Goal: Information Seeking & Learning: Learn about a topic

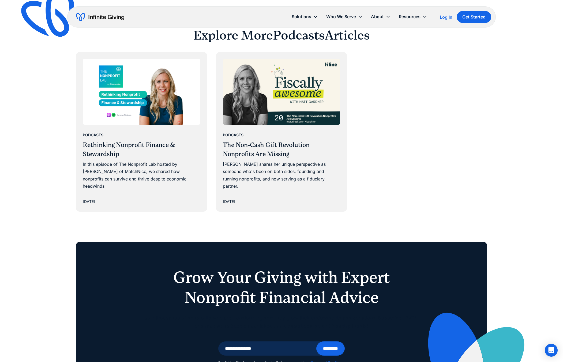
scroll to position [556, 0]
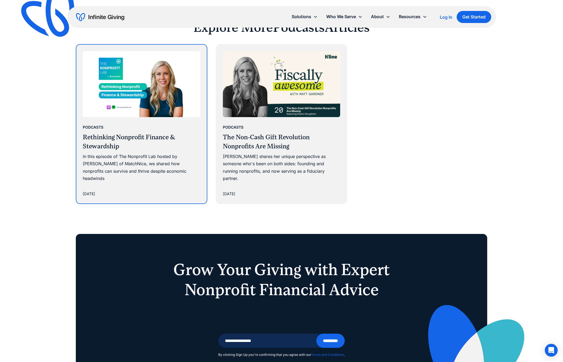
click at [155, 141] on h3 "Rethinking Nonprofit Finance & Stewardship" at bounding box center [141, 142] width 117 height 18
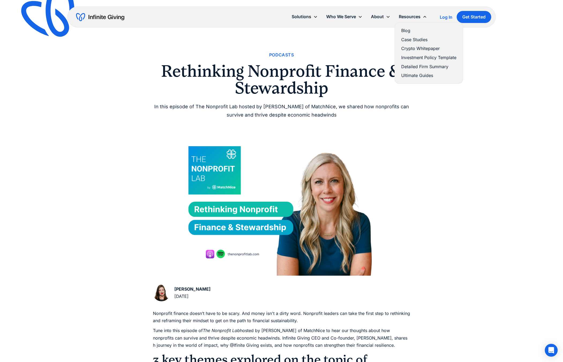
click at [424, 16] on icon at bounding box center [424, 17] width 3 height 2
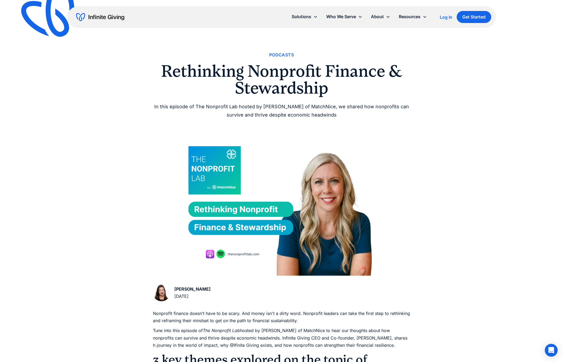
click at [424, 16] on icon at bounding box center [424, 17] width 4 height 4
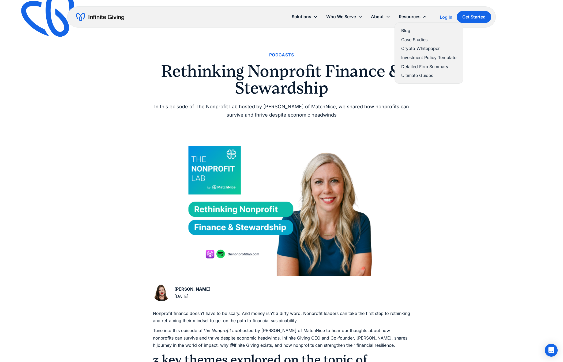
click at [414, 76] on link "Ultimate Guides" at bounding box center [428, 75] width 55 height 7
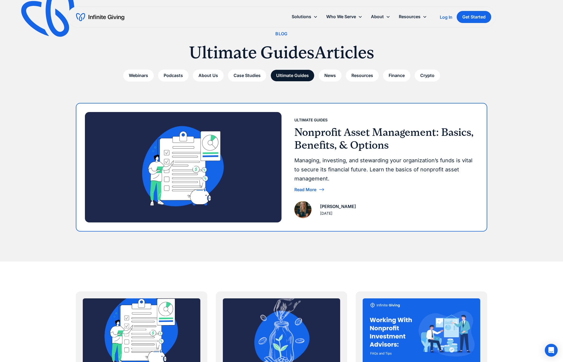
scroll to position [21, 0]
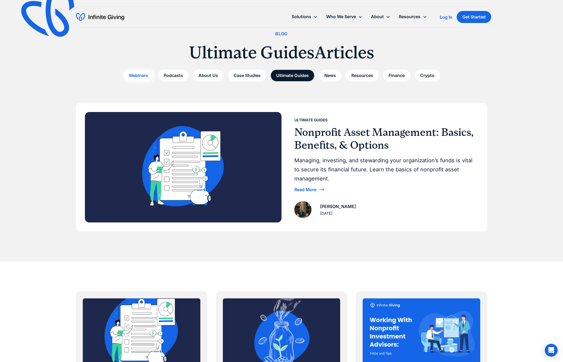
click at [140, 75] on link "Webinars" at bounding box center [138, 76] width 31 height 12
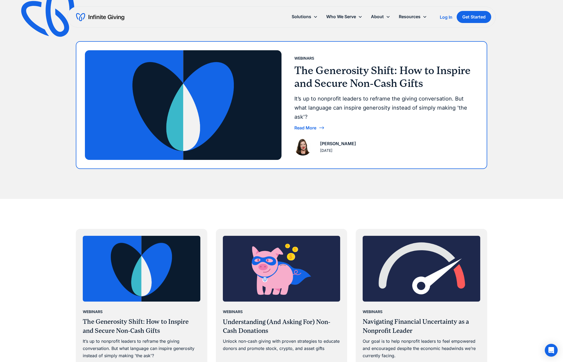
scroll to position [84, 0]
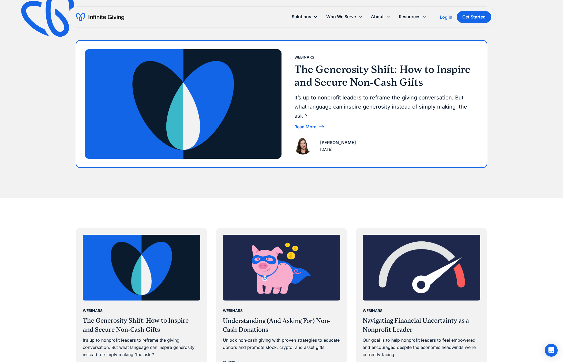
click at [301, 127] on div "Read More" at bounding box center [305, 127] width 22 height 4
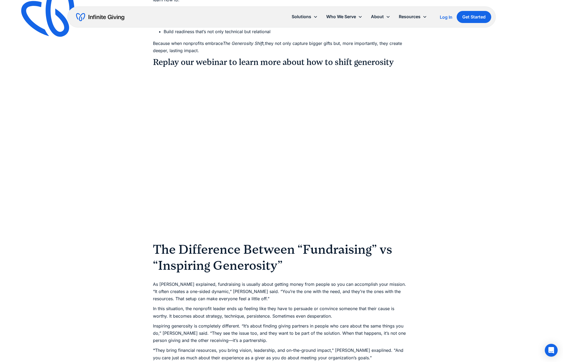
scroll to position [441, 0]
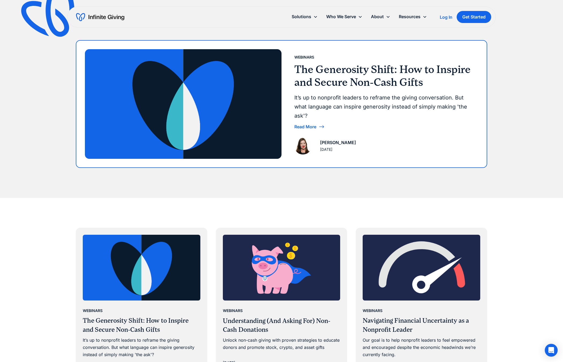
scroll to position [85, 0]
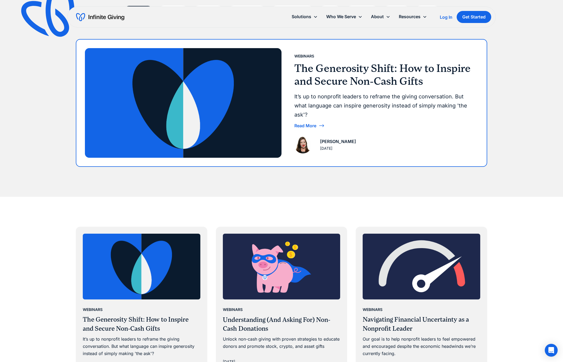
click at [308, 125] on div "Read More" at bounding box center [305, 126] width 22 height 4
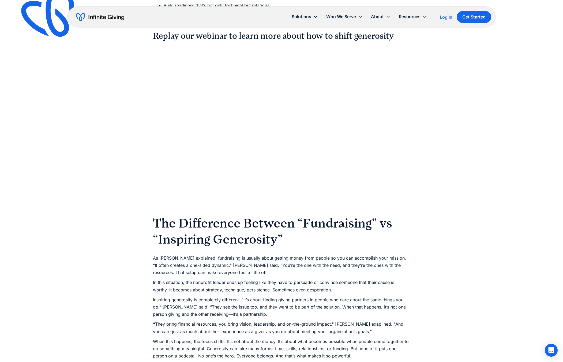
scroll to position [459, 0]
